Goal: Information Seeking & Learning: Learn about a topic

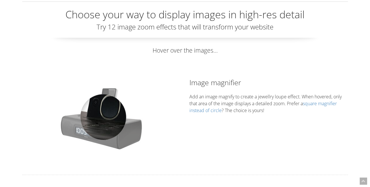
scroll to position [56, 0]
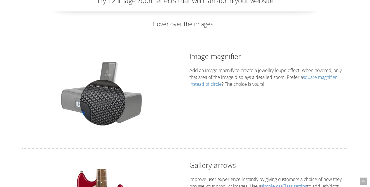
click at [103, 102] on div at bounding box center [103, 103] width 46 height 46
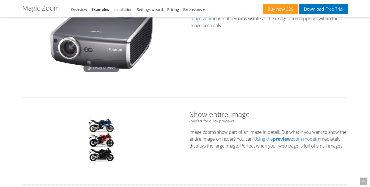
scroll to position [318, 0]
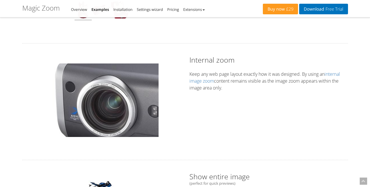
click at [67, 108] on img at bounding box center [101, 101] width 114 height 74
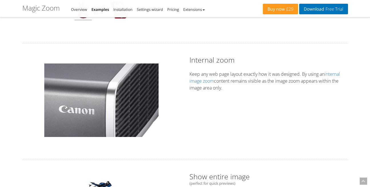
click at [140, 109] on img at bounding box center [101, 101] width 114 height 74
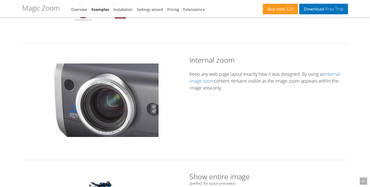
drag, startPoint x: 140, startPoint y: 109, endPoint x: 81, endPoint y: 110, distance: 58.9
click at [81, 110] on img at bounding box center [101, 101] width 114 height 74
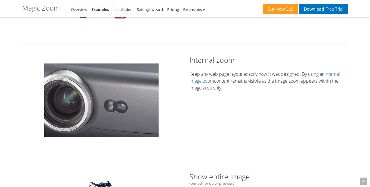
click at [83, 110] on img at bounding box center [101, 101] width 114 height 74
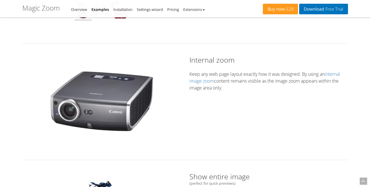
drag, startPoint x: 16, startPoint y: 40, endPoint x: 241, endPoint y: 112, distance: 235.6
click at [241, 112] on div "Hover to zoom Internal zoom Keep any web page layout exactly how it was designe…" at bounding box center [185, 102] width 335 height 94
drag, startPoint x: 189, startPoint y: 60, endPoint x: 239, endPoint y: 62, distance: 49.8
click at [239, 62] on div "Internal zoom Keep any web page layout exactly how it was designed. By using an…" at bounding box center [268, 74] width 167 height 39
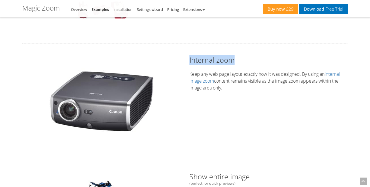
copy h2 "Internal zoom"
